Goal: Task Accomplishment & Management: Complete application form

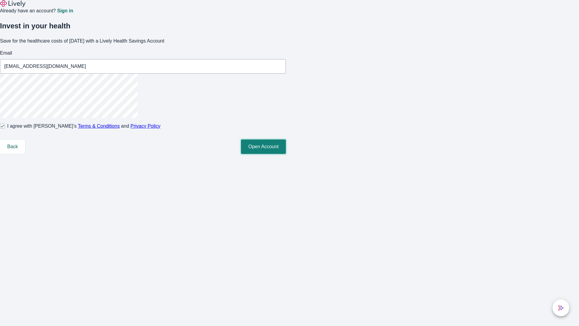
click at [286, 154] on button "Open Account" at bounding box center [263, 146] width 45 height 14
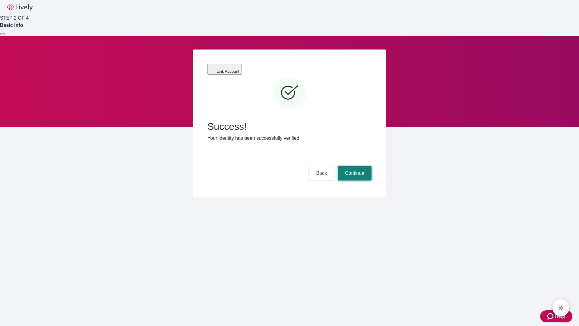
click at [354, 166] on button "Continue" at bounding box center [355, 173] width 34 height 14
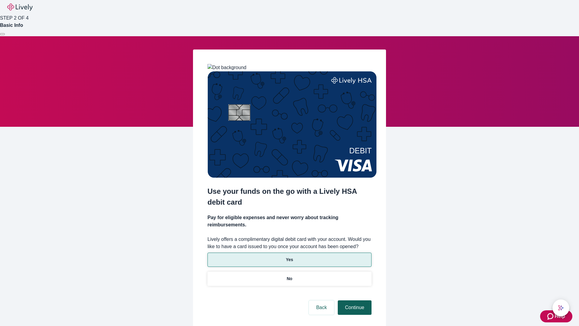
click at [289, 275] on p "No" at bounding box center [290, 278] width 6 height 6
click at [354, 300] on button "Continue" at bounding box center [355, 307] width 34 height 14
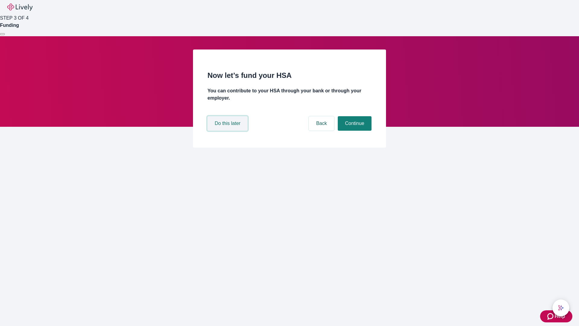
click at [228, 131] on button "Do this later" at bounding box center [227, 123] width 40 height 14
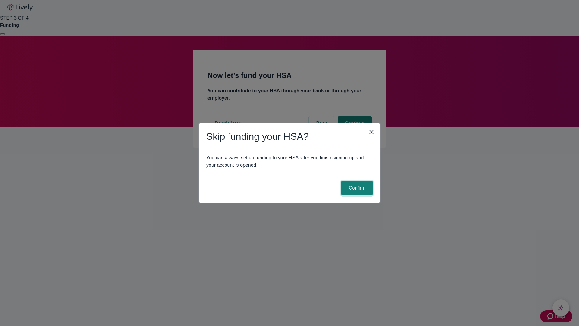
click at [356, 188] on button "Confirm" at bounding box center [356, 188] width 31 height 14
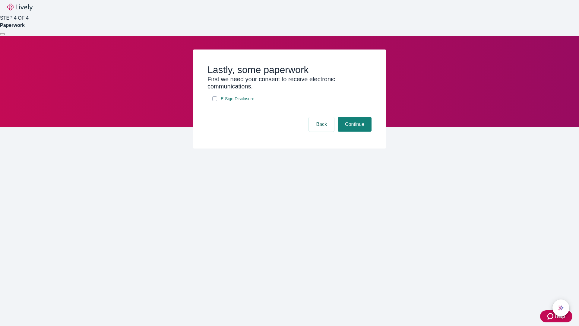
click at [215, 101] on input "E-Sign Disclosure" at bounding box center [214, 98] width 5 height 5
checkbox input "true"
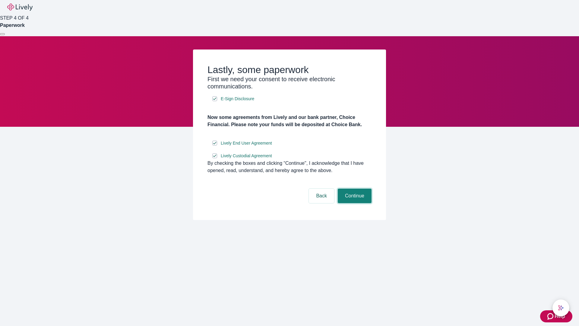
click at [354, 203] on button "Continue" at bounding box center [355, 195] width 34 height 14
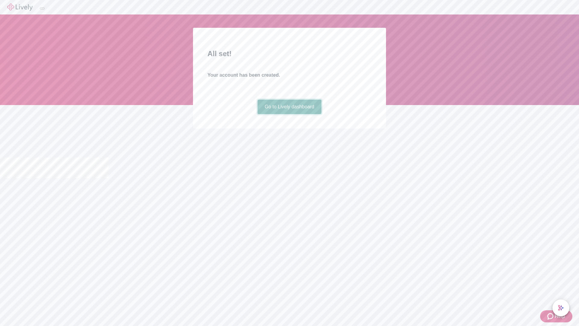
click at [289, 114] on link "Go to Lively dashboard" at bounding box center [289, 106] width 64 height 14
